Goal: Information Seeking & Learning: Find specific fact

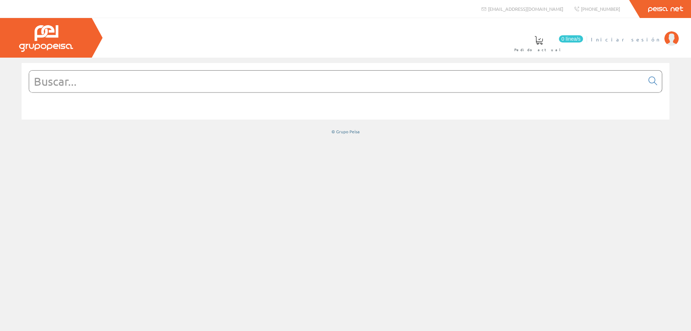
click at [643, 37] on span "Iniciar sesión" at bounding box center [626, 39] width 70 height 7
click at [110, 87] on input "text" at bounding box center [336, 82] width 615 height 22
click at [353, 89] on input "text" at bounding box center [336, 82] width 615 height 22
click at [125, 84] on input "text" at bounding box center [336, 82] width 615 height 22
click at [68, 82] on input "text" at bounding box center [336, 82] width 615 height 22
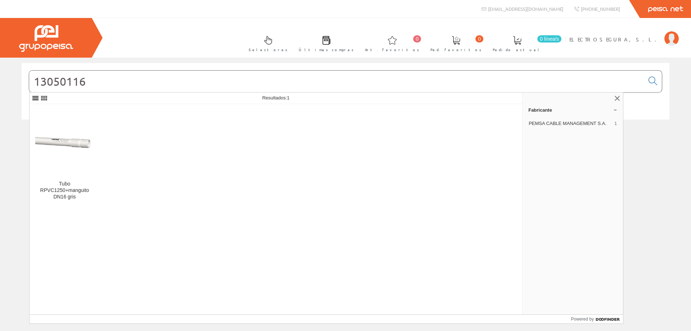
type input "13050116"
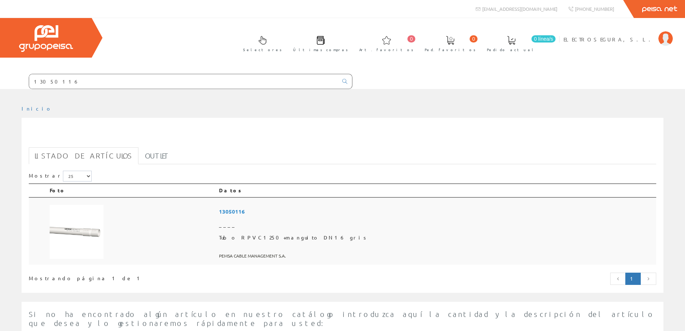
click at [303, 213] on span "13050116" at bounding box center [436, 211] width 435 height 13
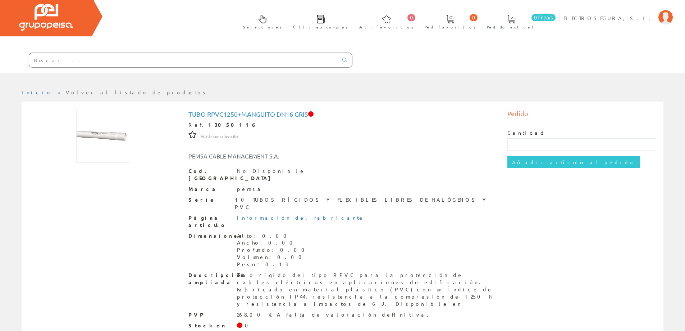
scroll to position [32, 0]
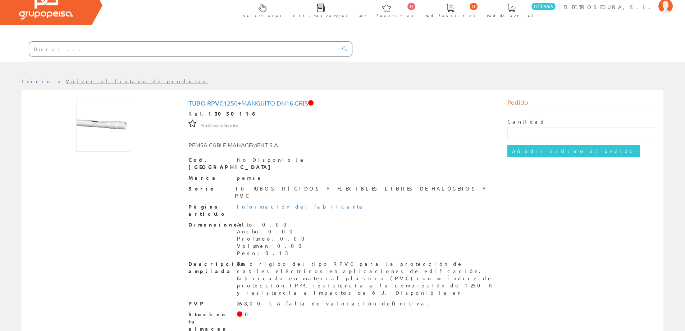
click at [92, 54] on input "text" at bounding box center [183, 49] width 309 height 14
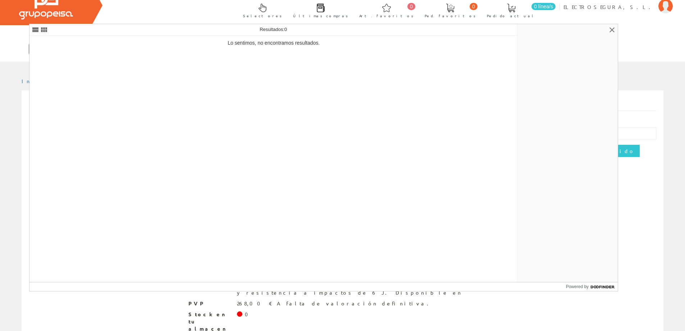
type input "13050120"
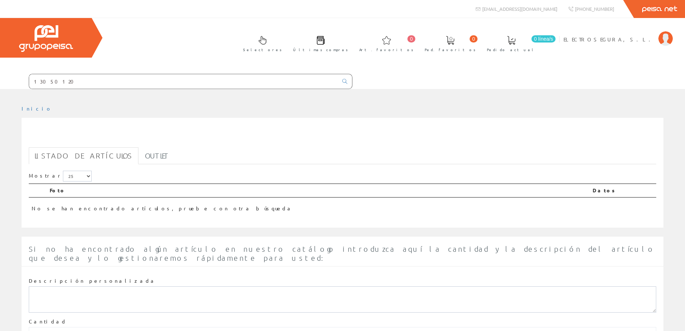
drag, startPoint x: 42, startPoint y: 80, endPoint x: 15, endPoint y: 87, distance: 27.6
click at [15, 87] on form "13050120" at bounding box center [176, 81] width 353 height 15
click at [655, 259] on div "Si no ha encontrado algún artículo en nuestro catálogo introduzca aquí la canti…" at bounding box center [343, 302] width 642 height 133
click at [187, 5] on div "13050120" at bounding box center [342, 9] width 685 height 18
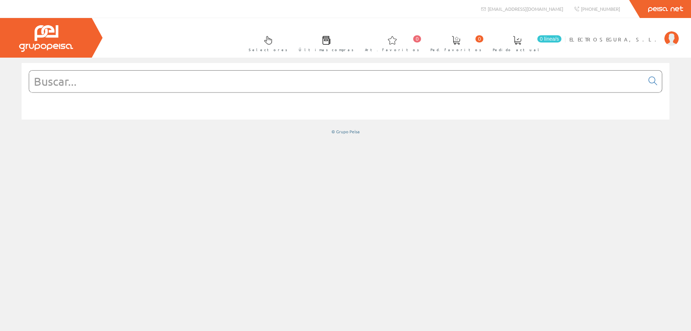
click at [224, 76] on input "text" at bounding box center [336, 82] width 615 height 22
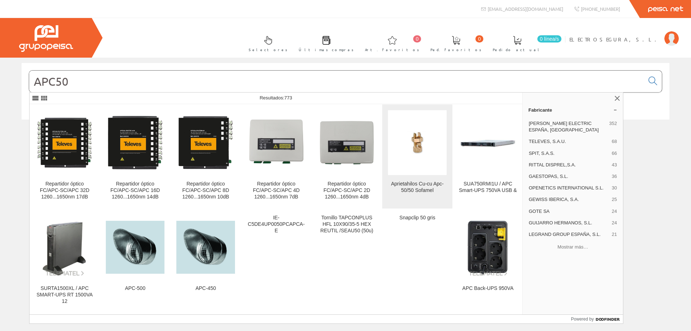
type input "APC50"
click at [425, 172] on figure at bounding box center [417, 142] width 59 height 65
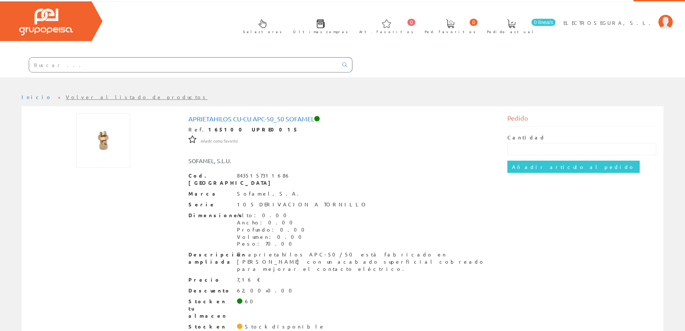
scroll to position [25, 0]
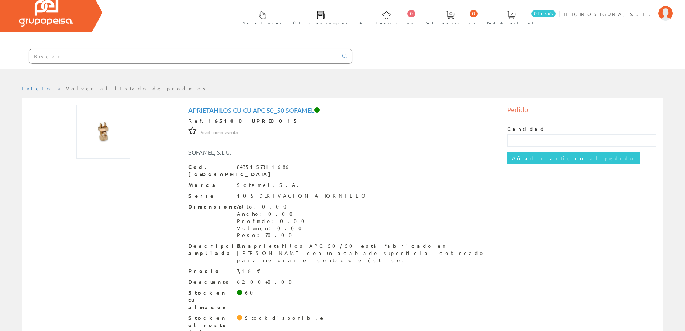
click at [103, 56] on input "text" at bounding box center [183, 56] width 309 height 14
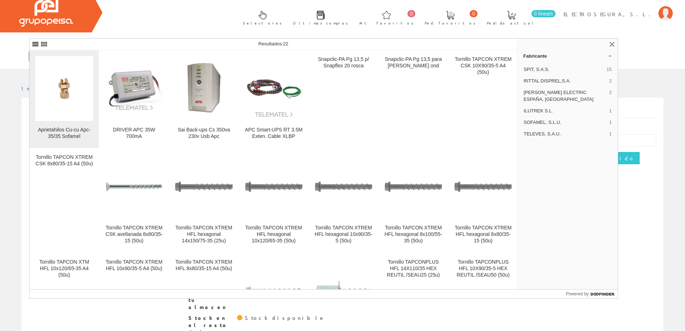
type input "APC/35-"
click at [84, 94] on img at bounding box center [64, 88] width 58 height 58
